Goal: Task Accomplishment & Management: Complete application form

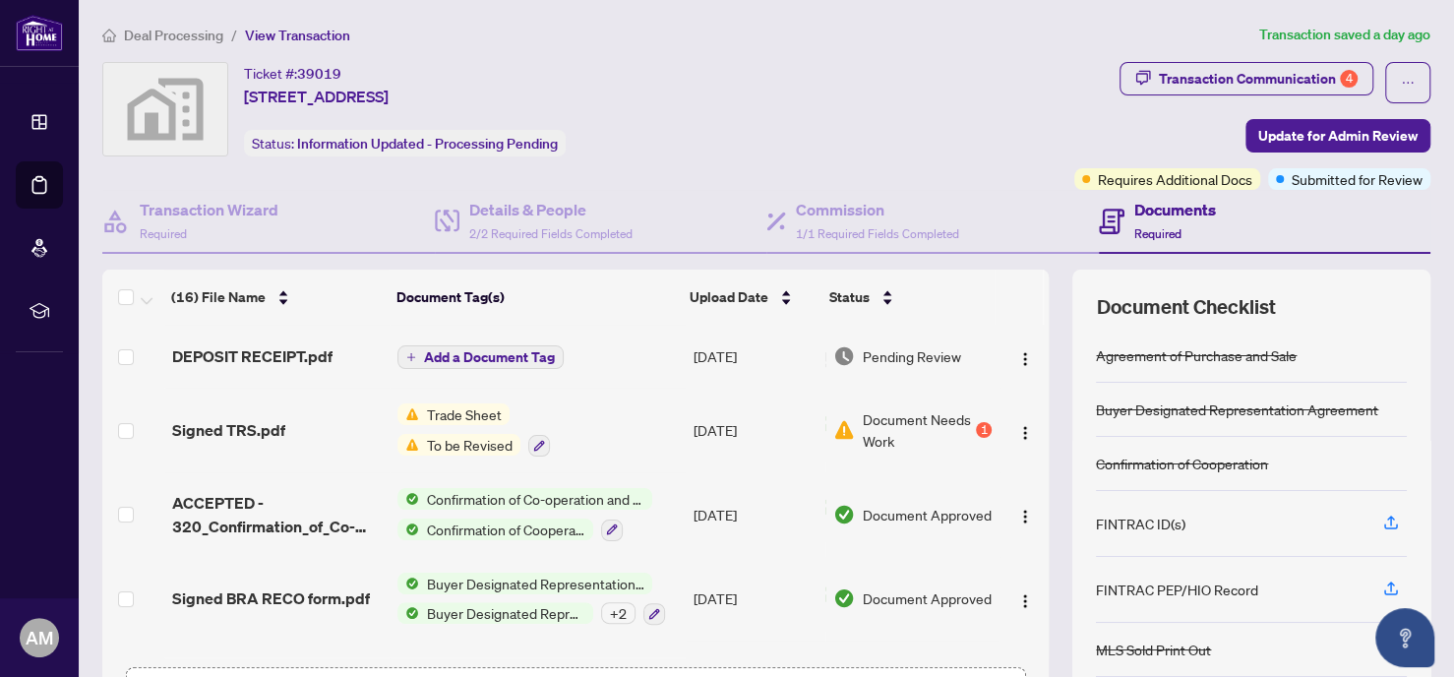
scroll to position [893, 0]
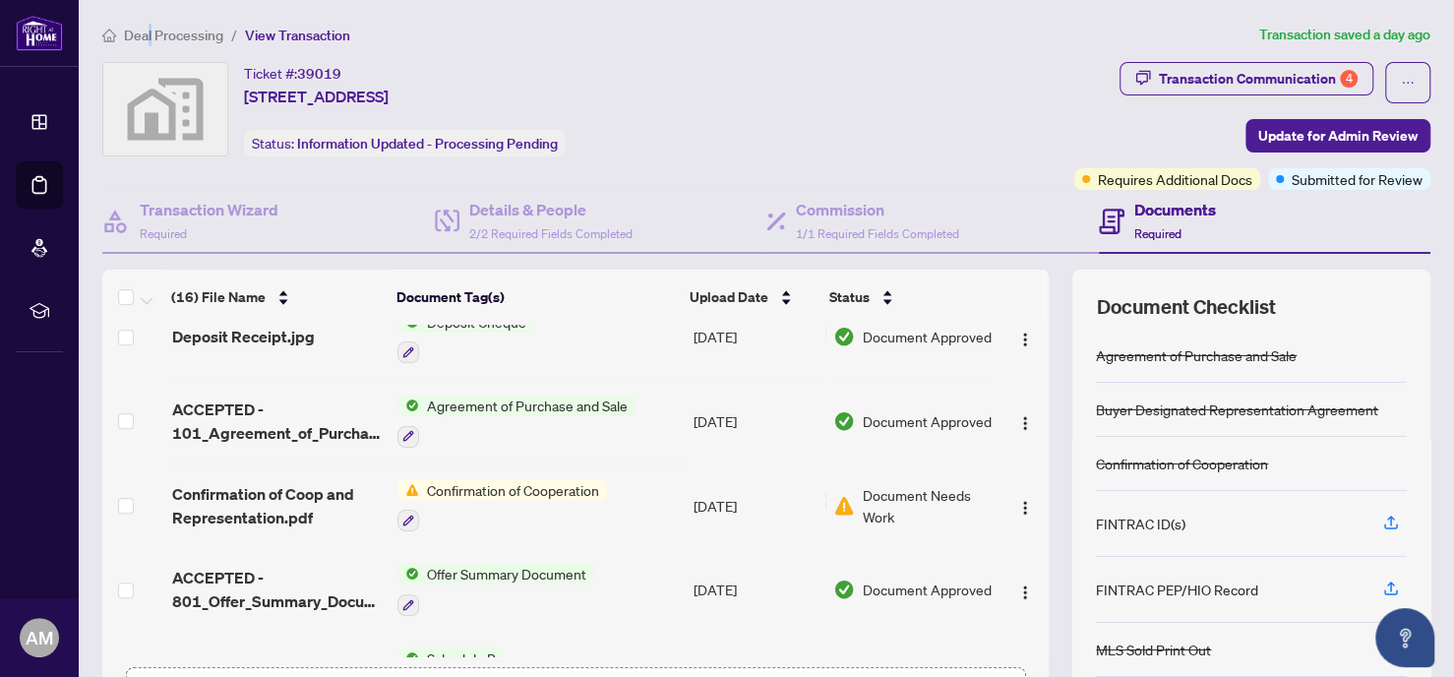
click at [151, 30] on span "Deal Processing" at bounding box center [173, 36] width 99 height 18
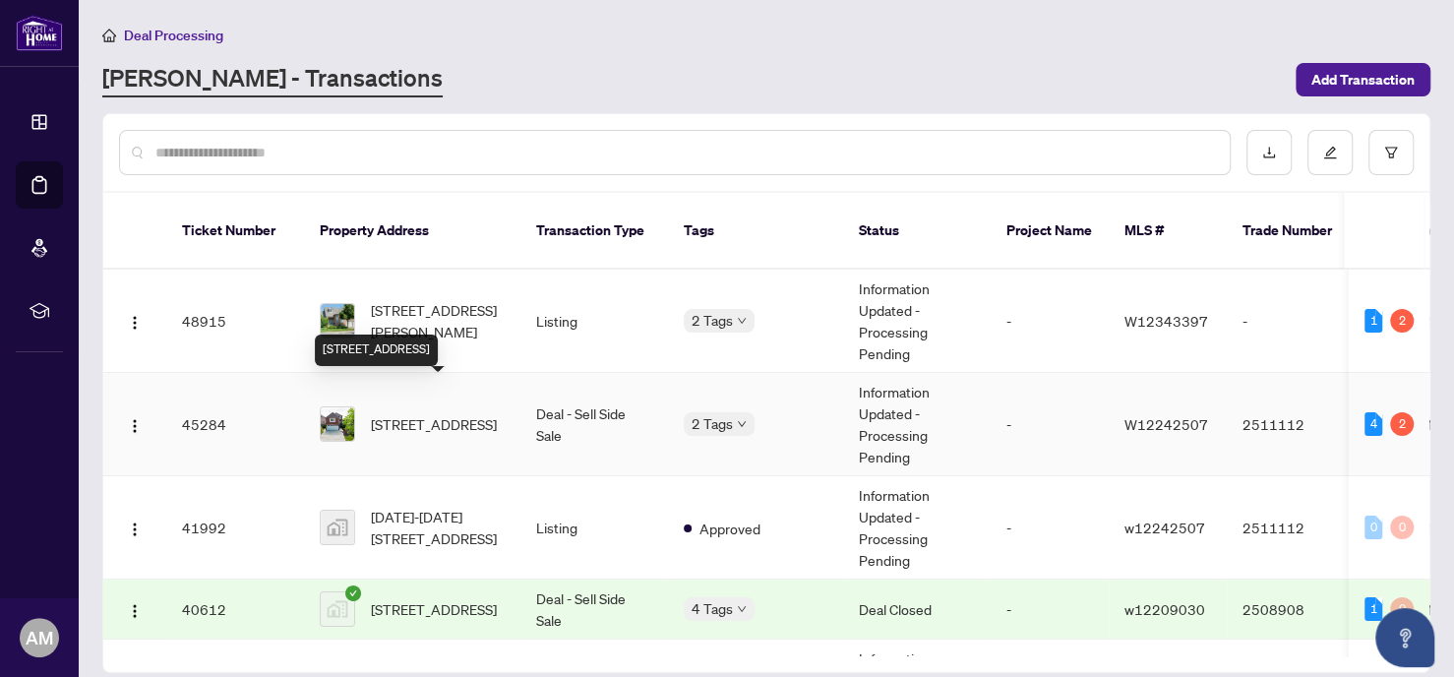
click at [456, 413] on span "[STREET_ADDRESS]" at bounding box center [434, 424] width 126 height 22
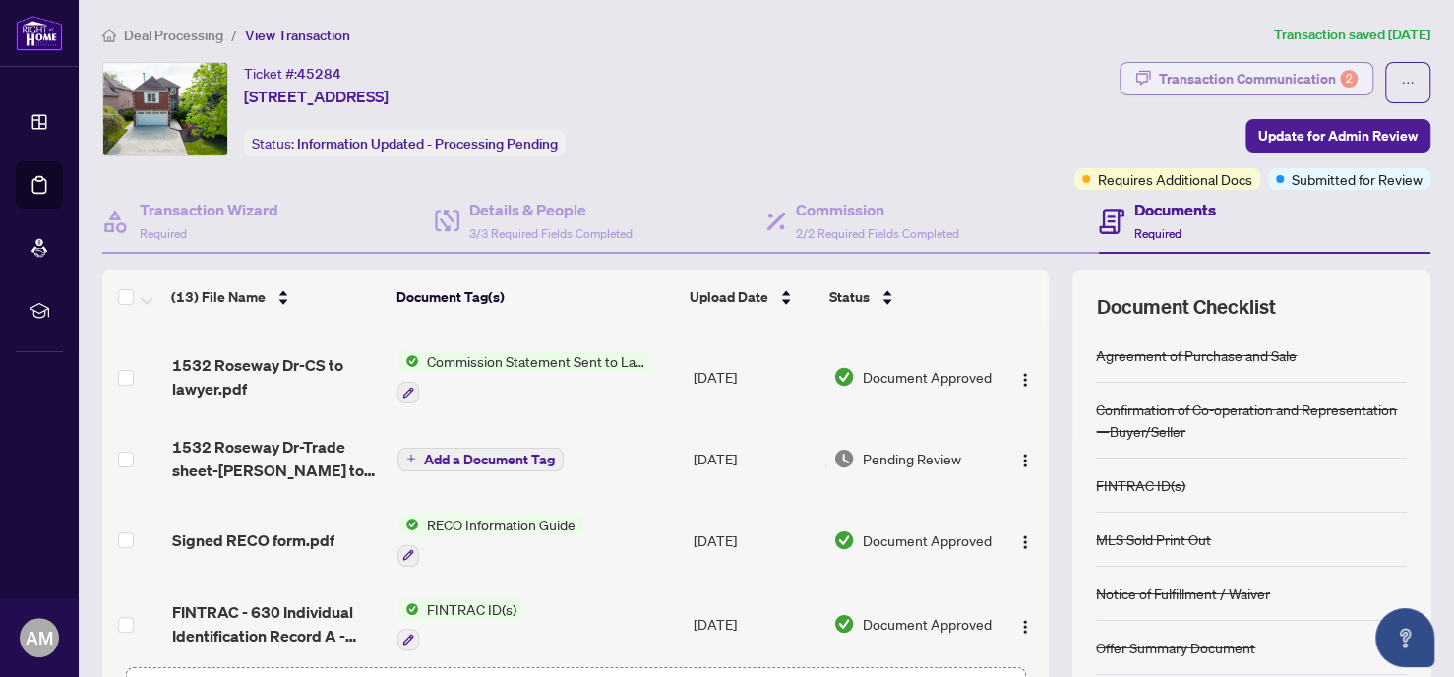
click at [1292, 74] on div "Transaction Communication 2" at bounding box center [1258, 78] width 199 height 31
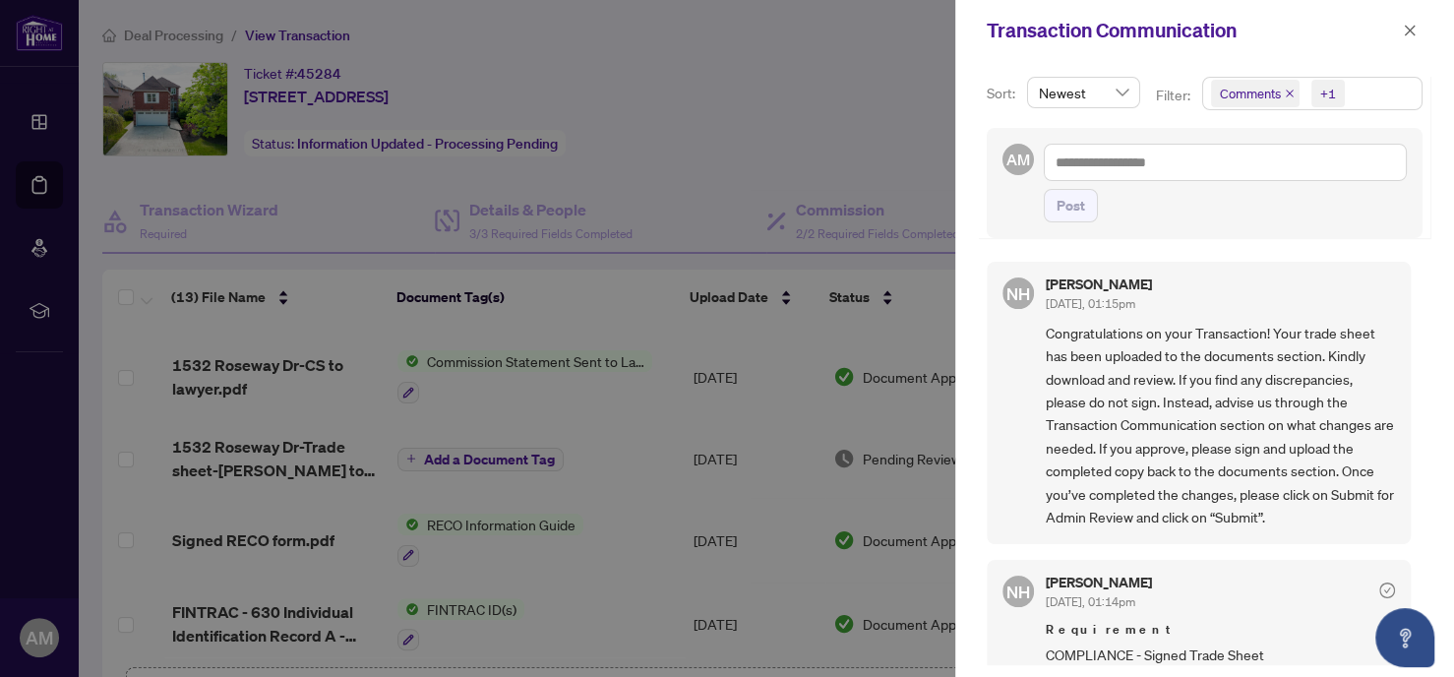
click at [1288, 92] on icon "close" at bounding box center [1290, 94] width 10 height 10
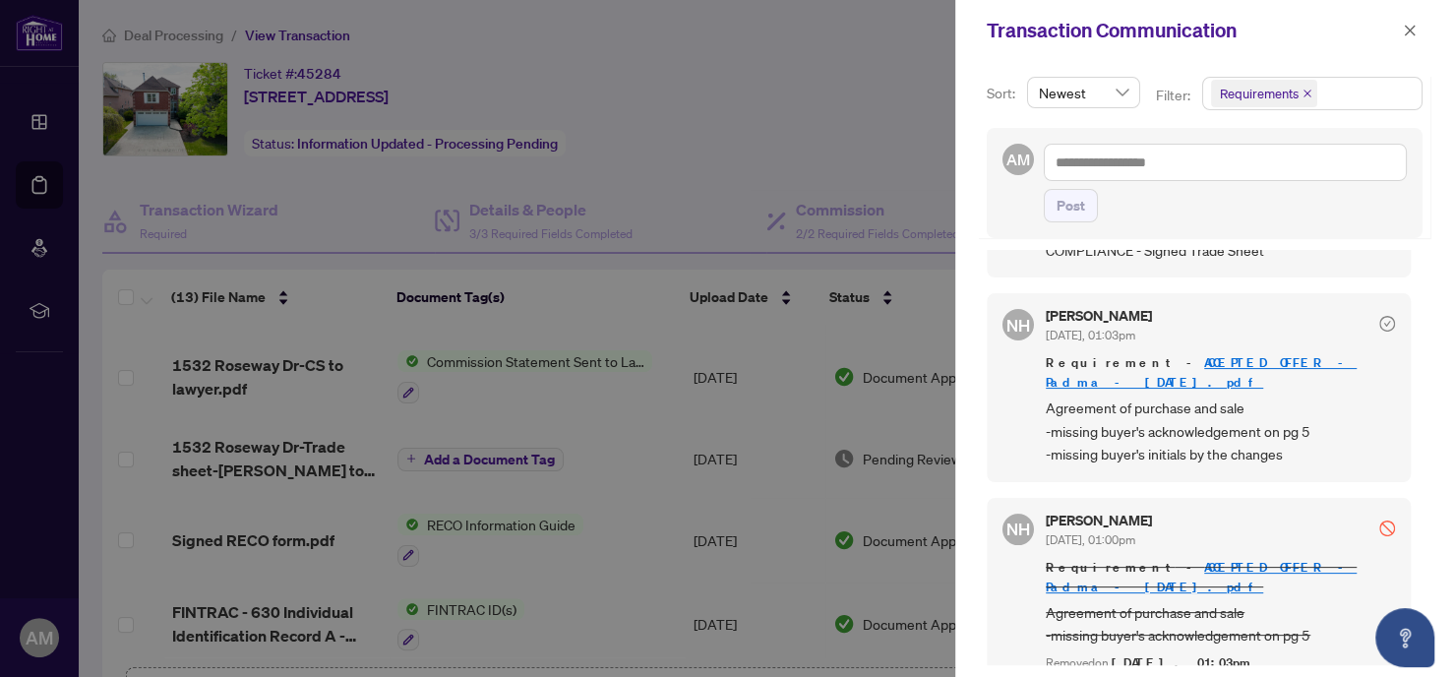
scroll to position [2, 0]
click at [1409, 30] on icon "close" at bounding box center [1410, 30] width 11 height 11
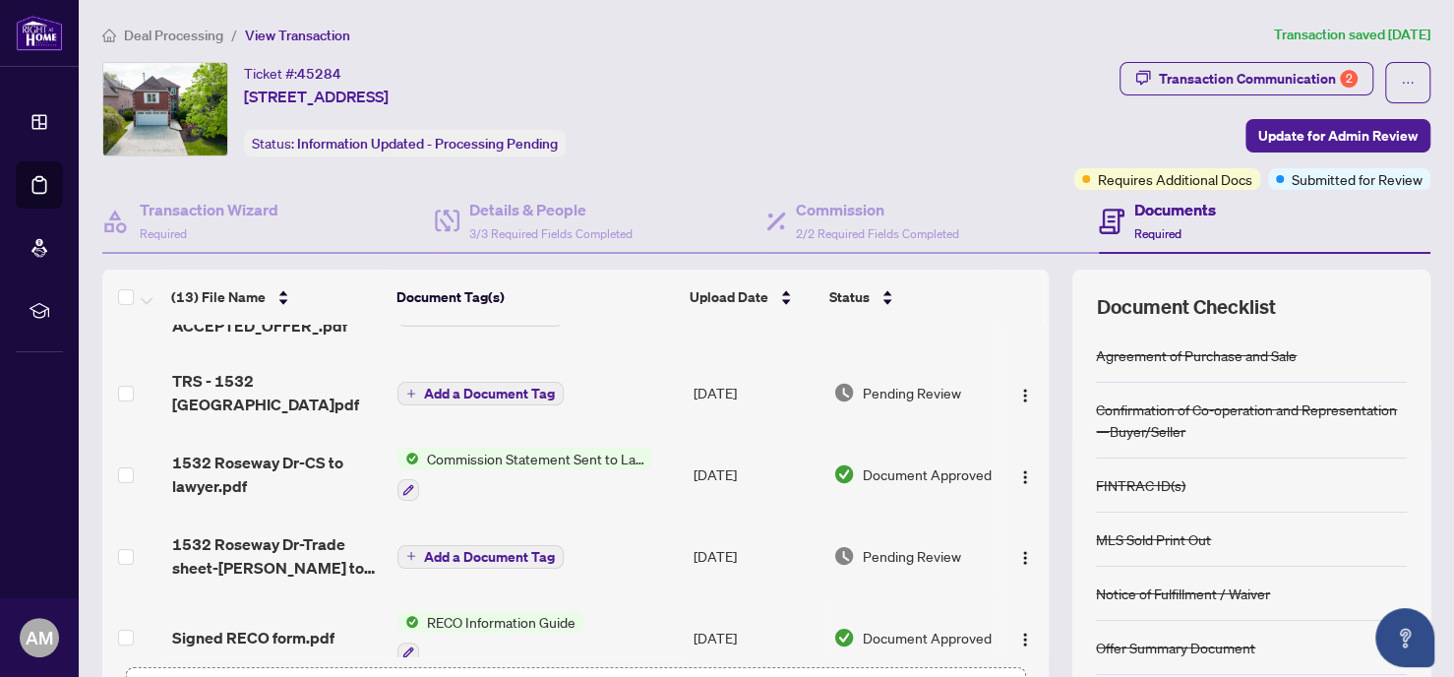
scroll to position [0, 0]
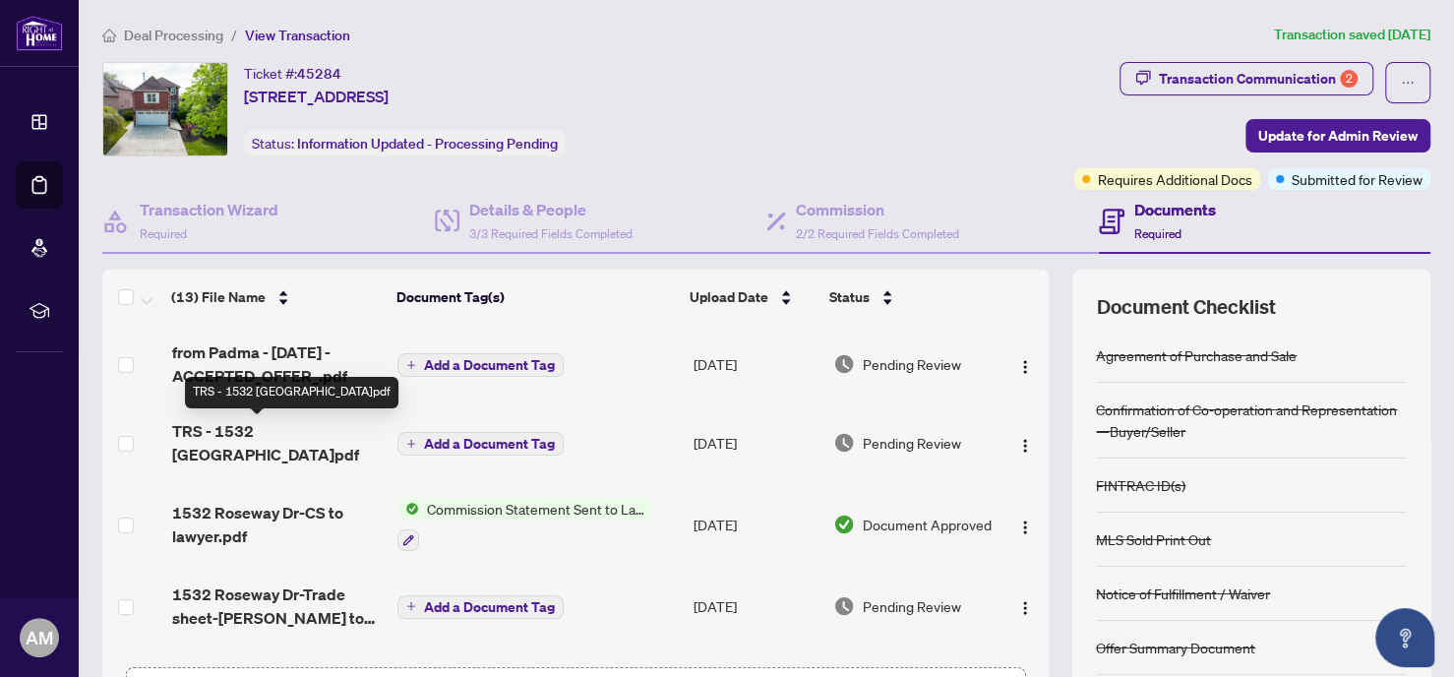
click at [307, 429] on span "TRS - 1532 [GEOGRAPHIC_DATA]pdf" at bounding box center [277, 442] width 211 height 47
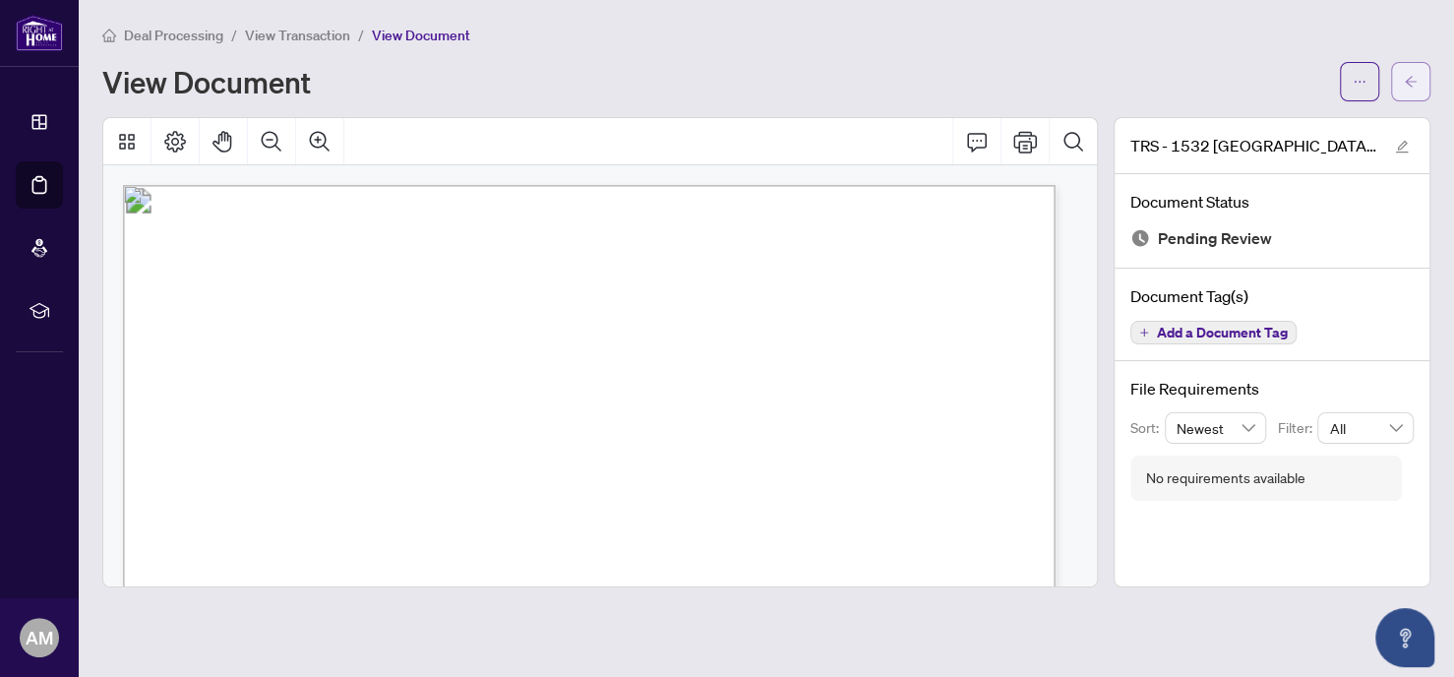
click at [1413, 70] on span "button" at bounding box center [1411, 81] width 14 height 31
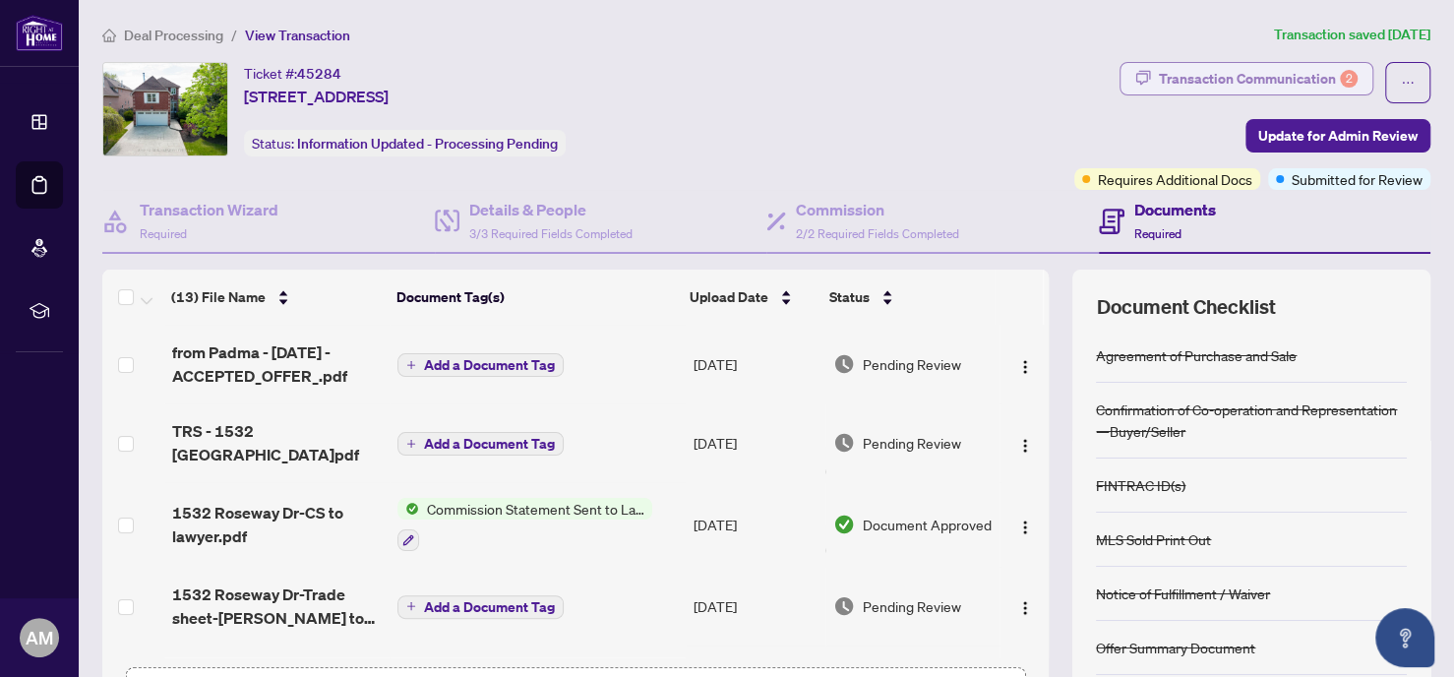
click at [1278, 77] on div "Transaction Communication 2" at bounding box center [1258, 78] width 199 height 31
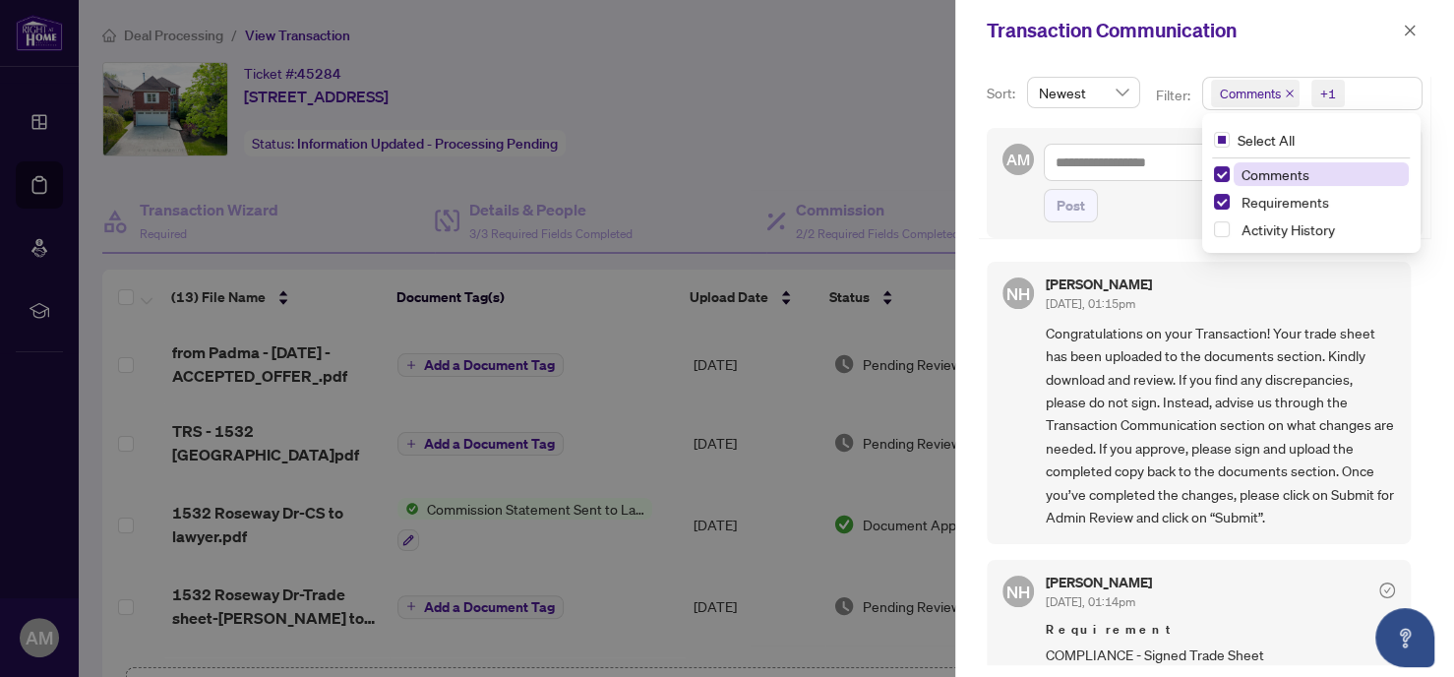
click at [1282, 89] on span "Comments" at bounding box center [1255, 94] width 89 height 28
click at [1287, 95] on icon "close" at bounding box center [1290, 94] width 10 height 10
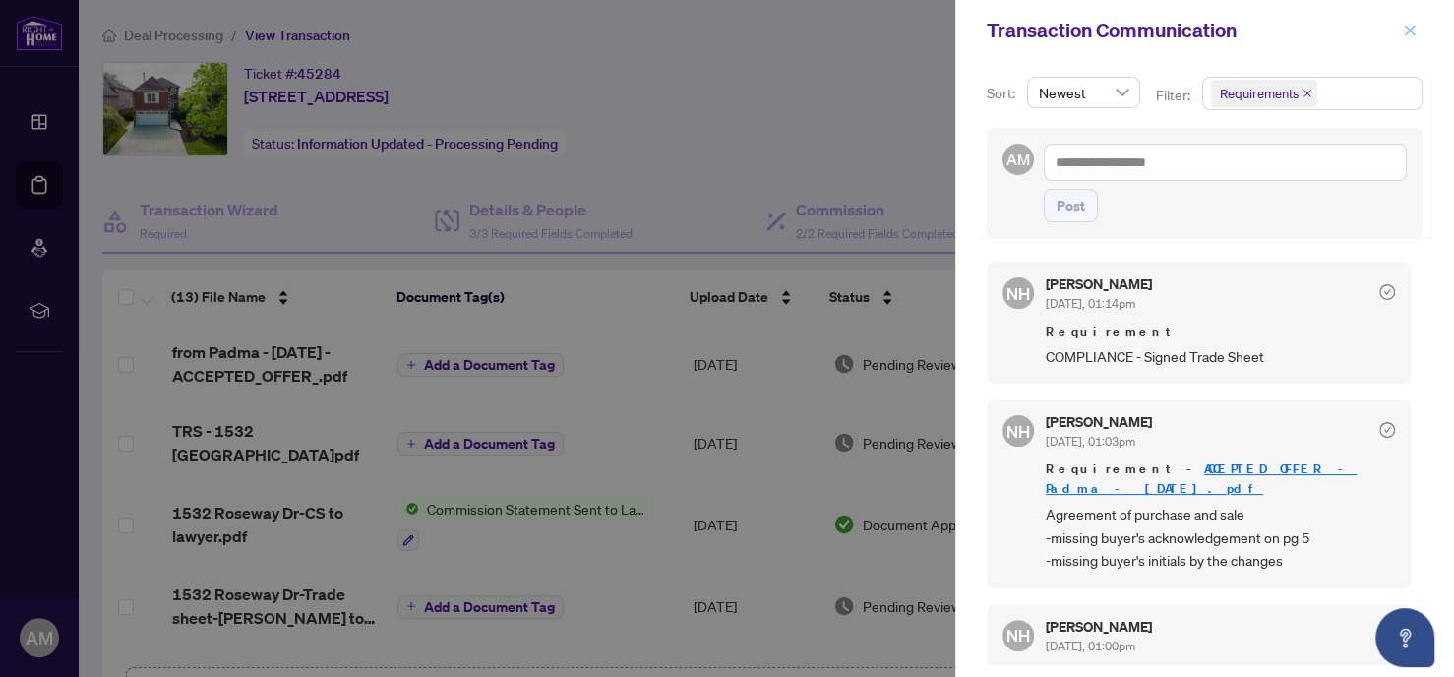
click at [1410, 27] on icon "close" at bounding box center [1410, 31] width 14 height 14
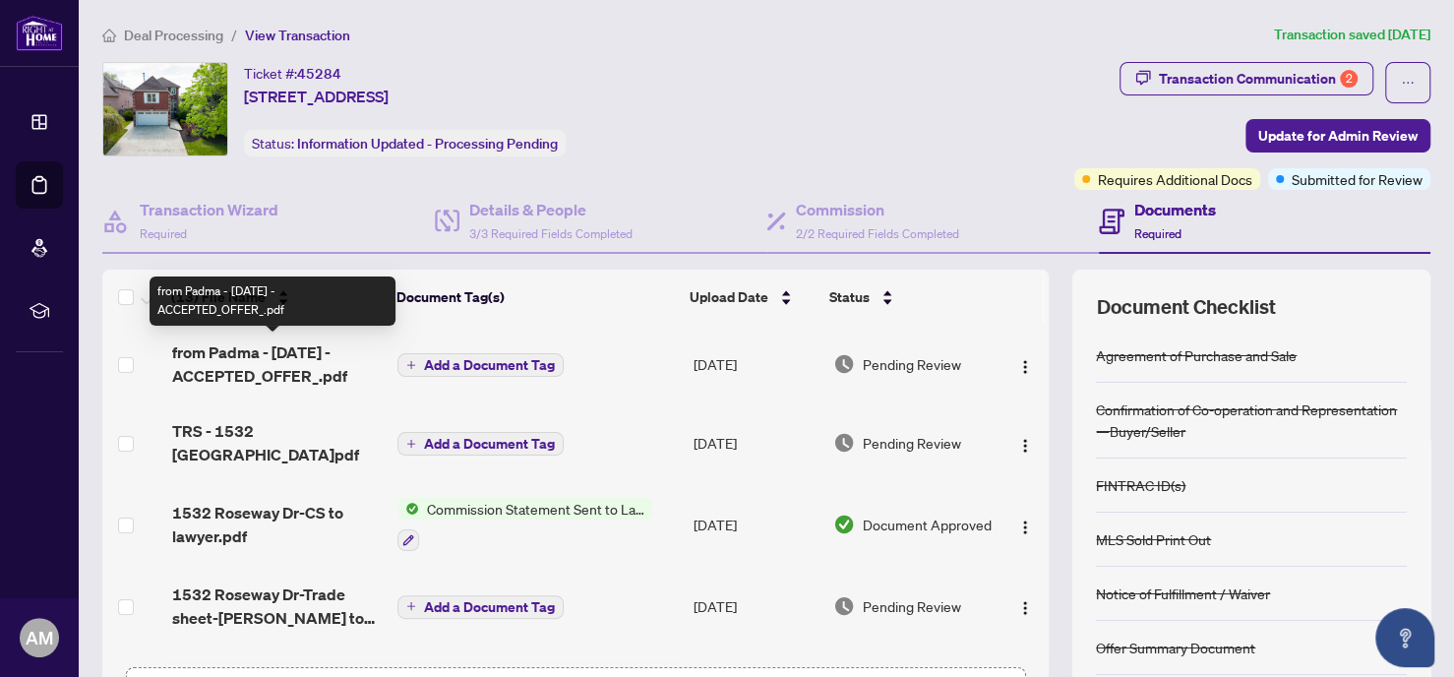
click at [278, 357] on span "from Padma - [DATE] - ACCEPTED_OFFER_.pdf" at bounding box center [277, 363] width 211 height 47
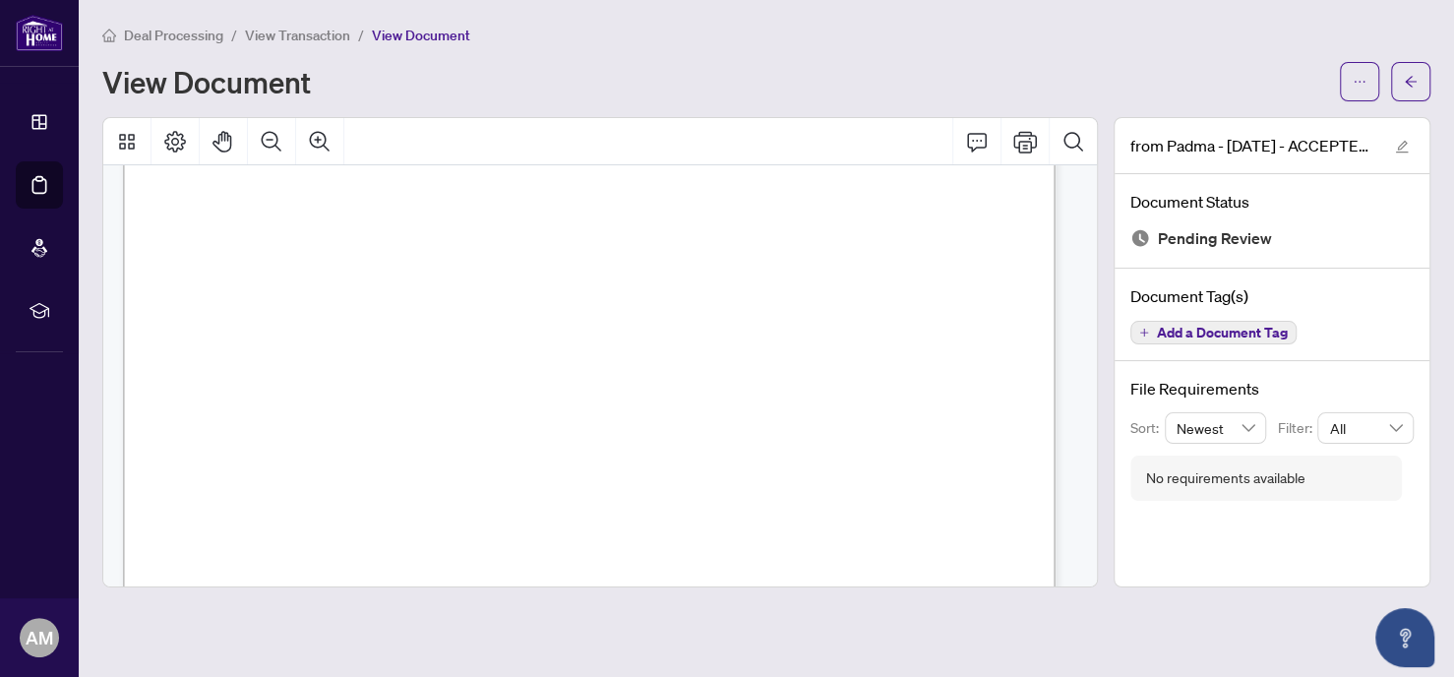
scroll to position [12399, 0]
click at [1407, 71] on span "button" at bounding box center [1411, 81] width 14 height 31
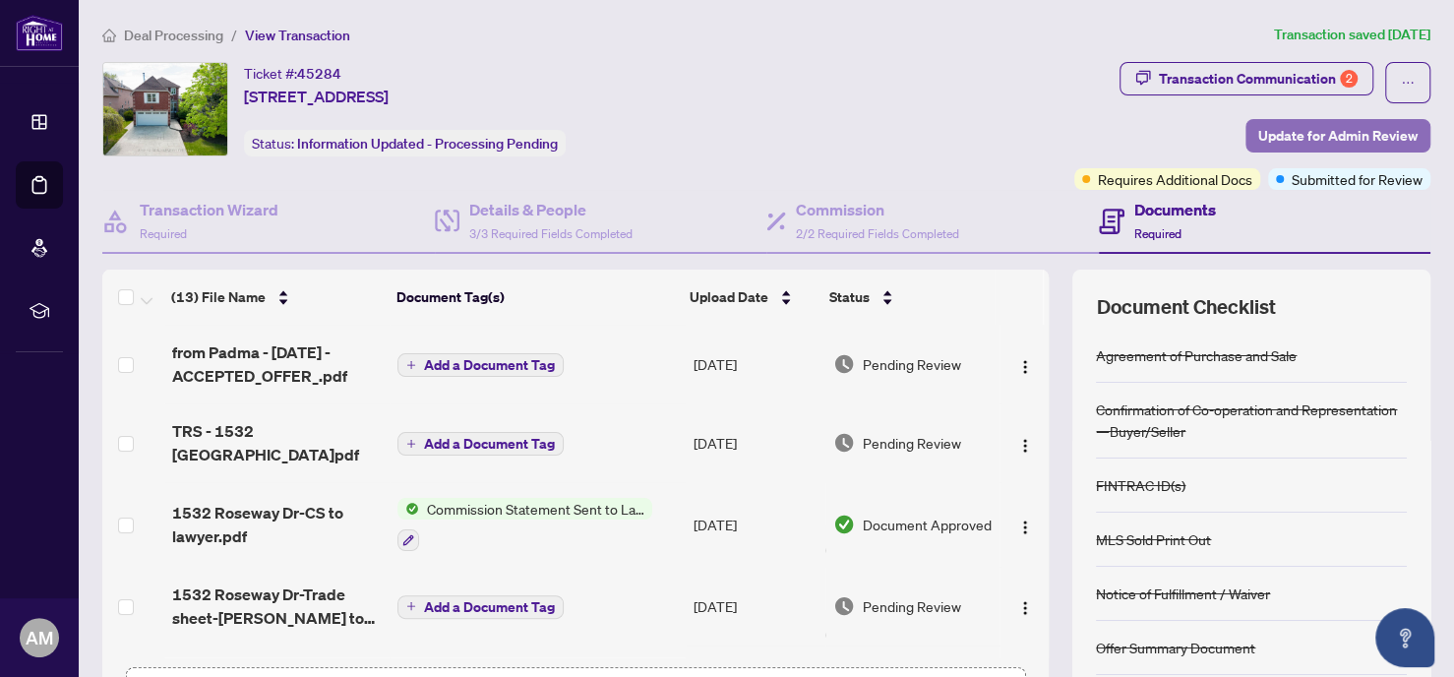
click at [1312, 129] on span "Update for Admin Review" at bounding box center [1338, 135] width 159 height 31
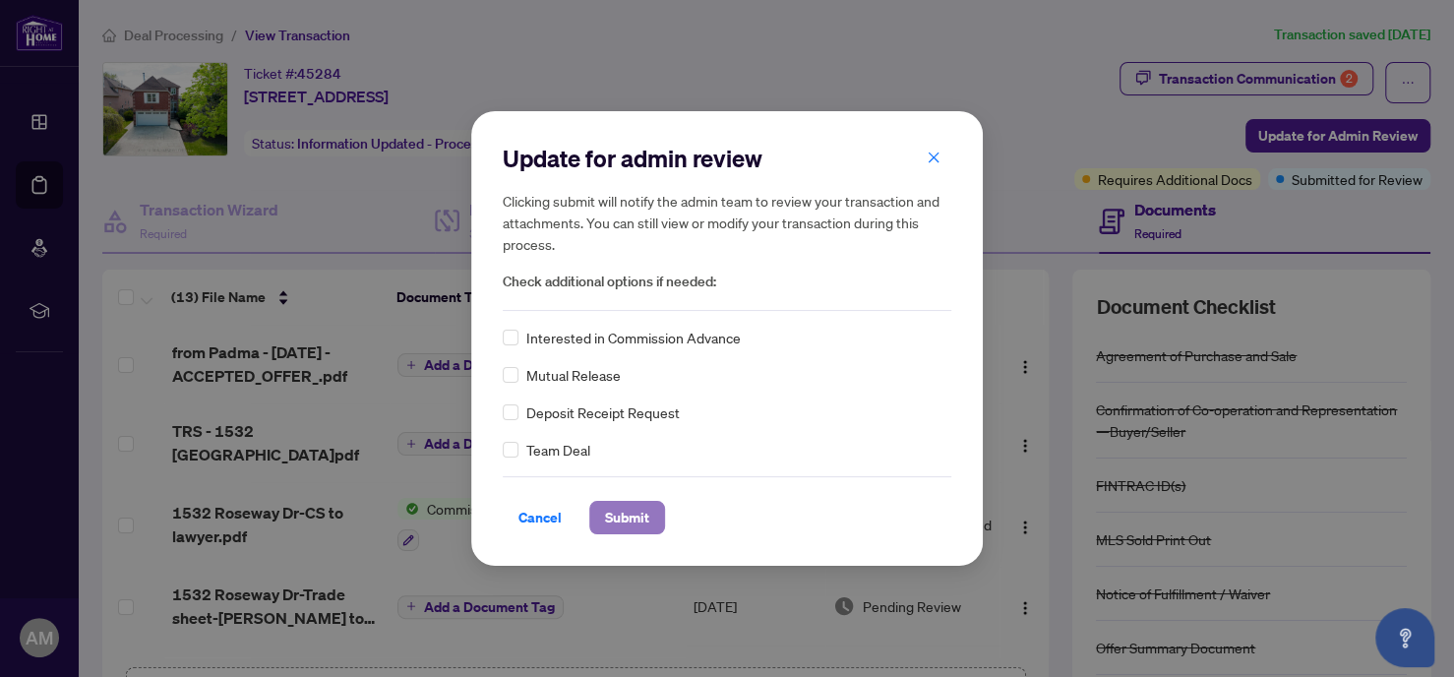
click at [638, 518] on span "Submit" at bounding box center [627, 517] width 44 height 31
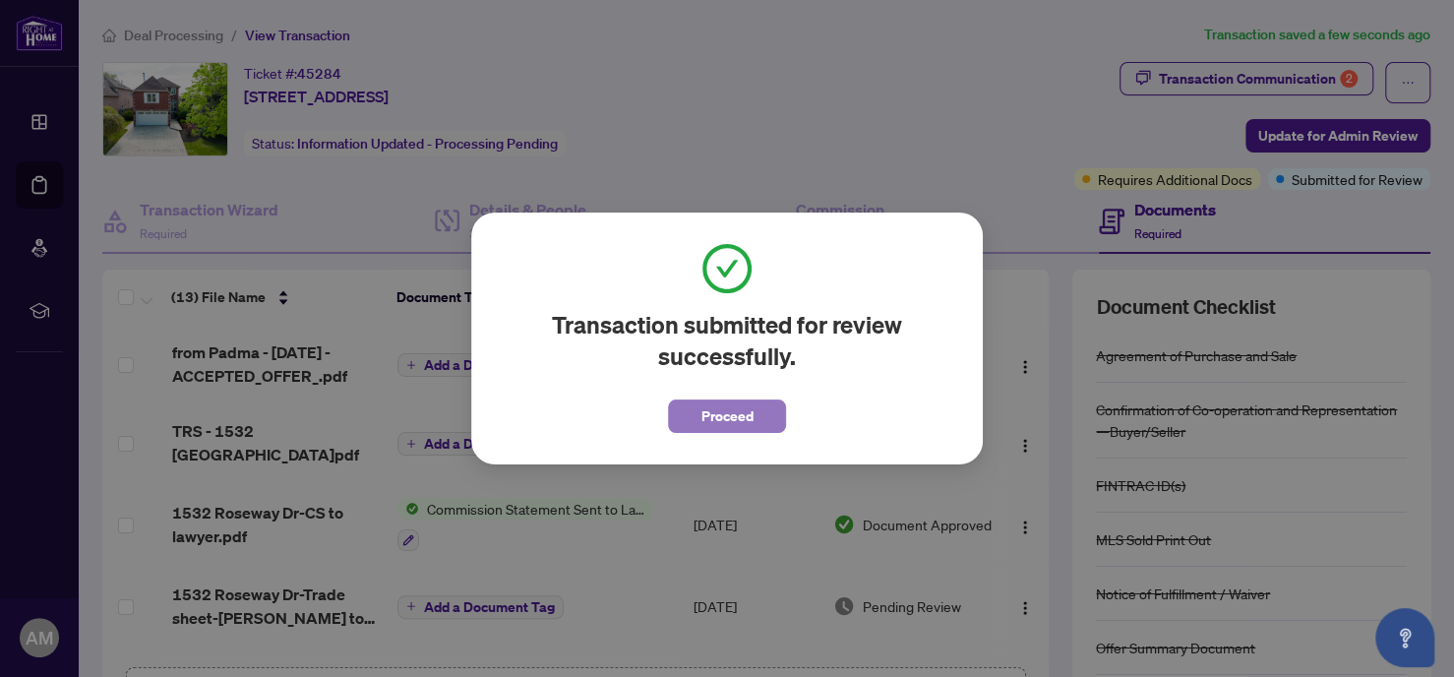
click at [720, 414] on span "Proceed" at bounding box center [728, 415] width 52 height 31
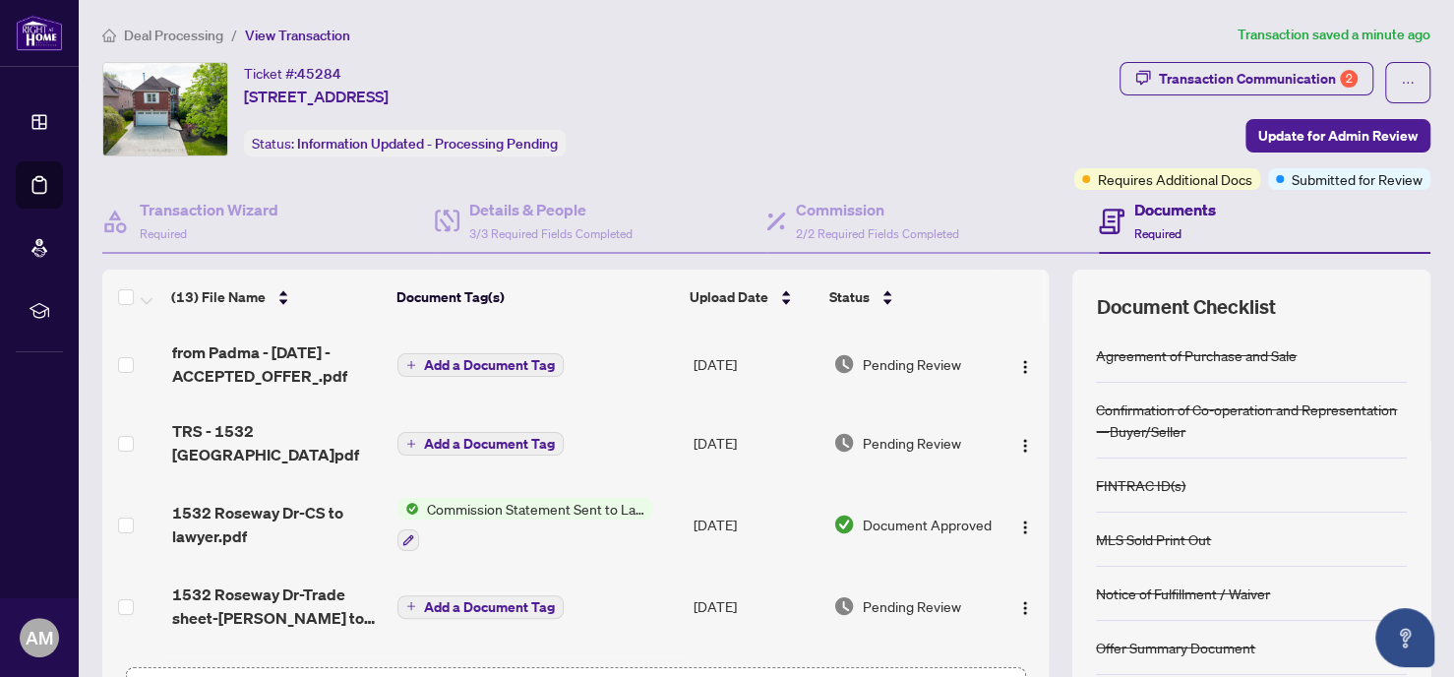
click at [178, 34] on span "Deal Processing" at bounding box center [173, 36] width 99 height 18
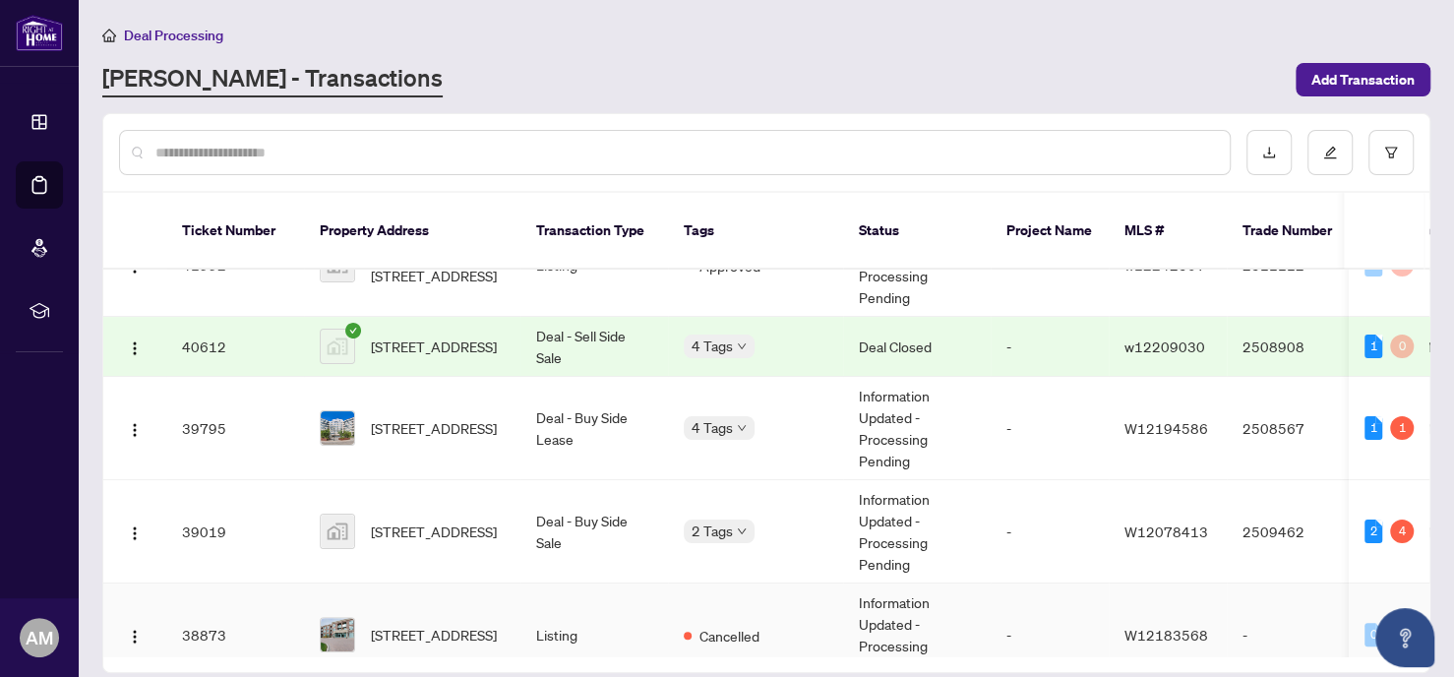
scroll to position [443, 0]
